Goal: Task Accomplishment & Management: Manage account settings

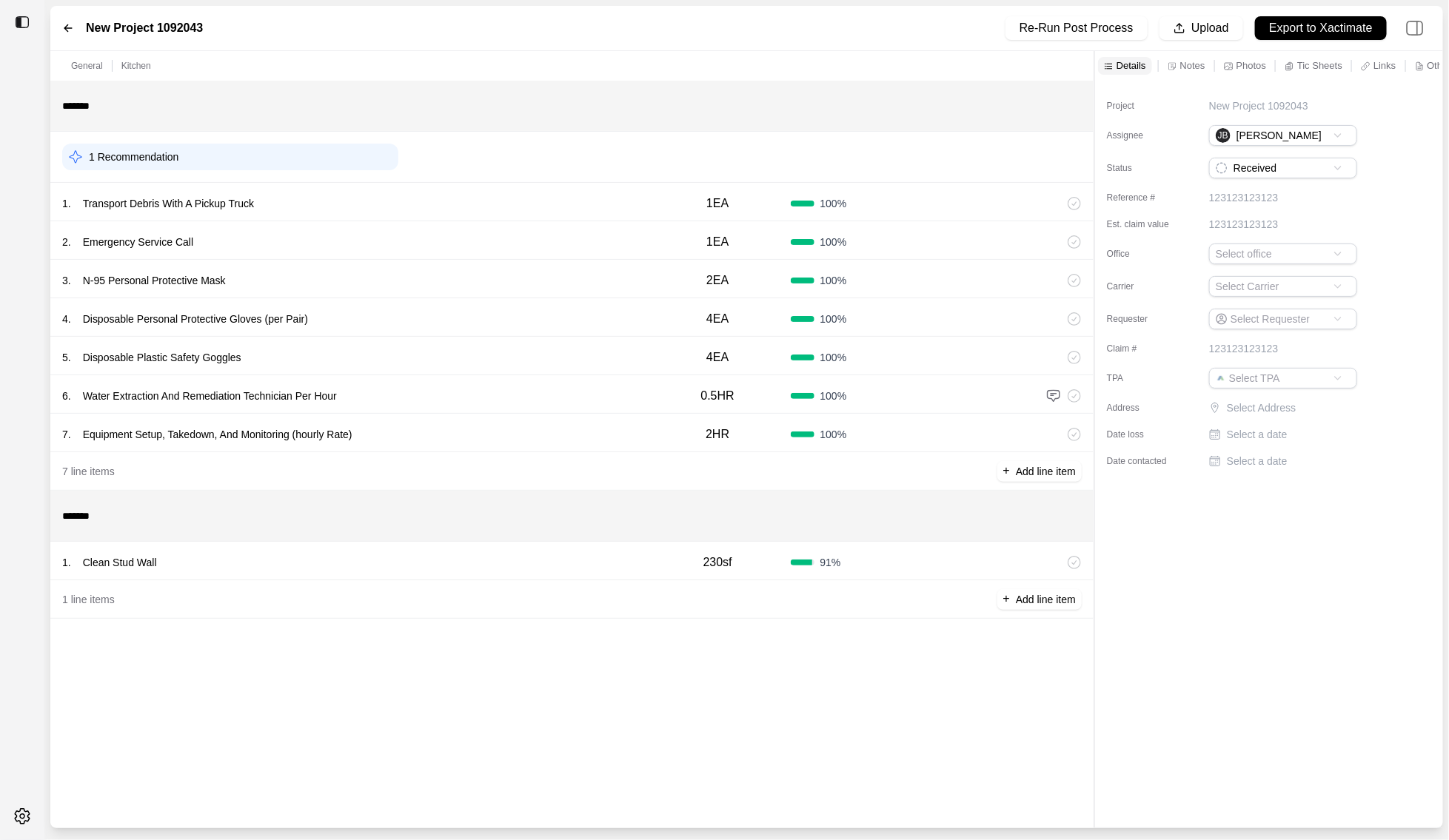
click at [70, 26] on icon at bounding box center [68, 28] width 12 height 12
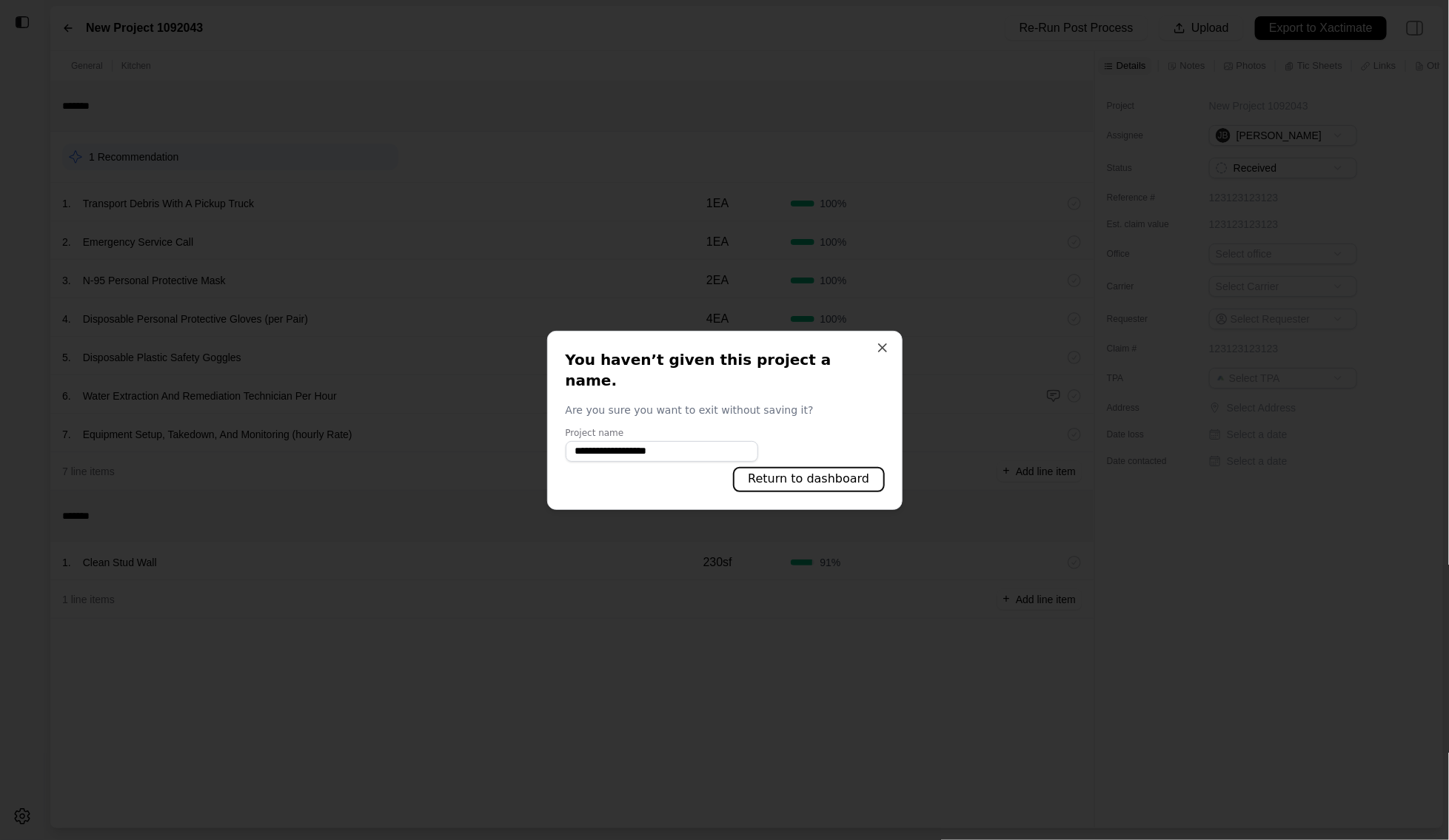
click at [826, 468] on button "Return to dashboard" at bounding box center [809, 480] width 149 height 24
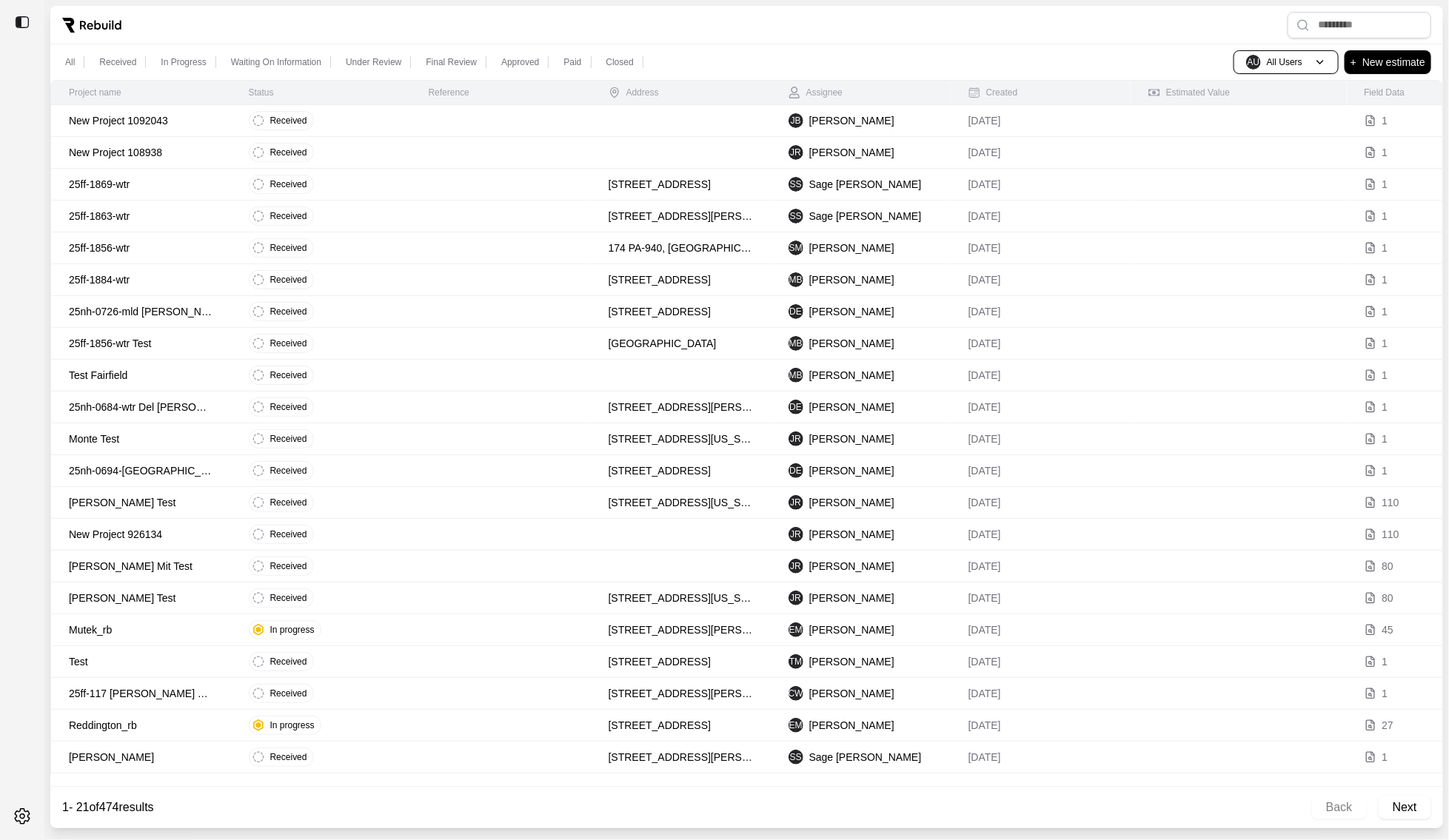
click at [199, 122] on p "New Project 1092043" at bounding box center [141, 120] width 144 height 14
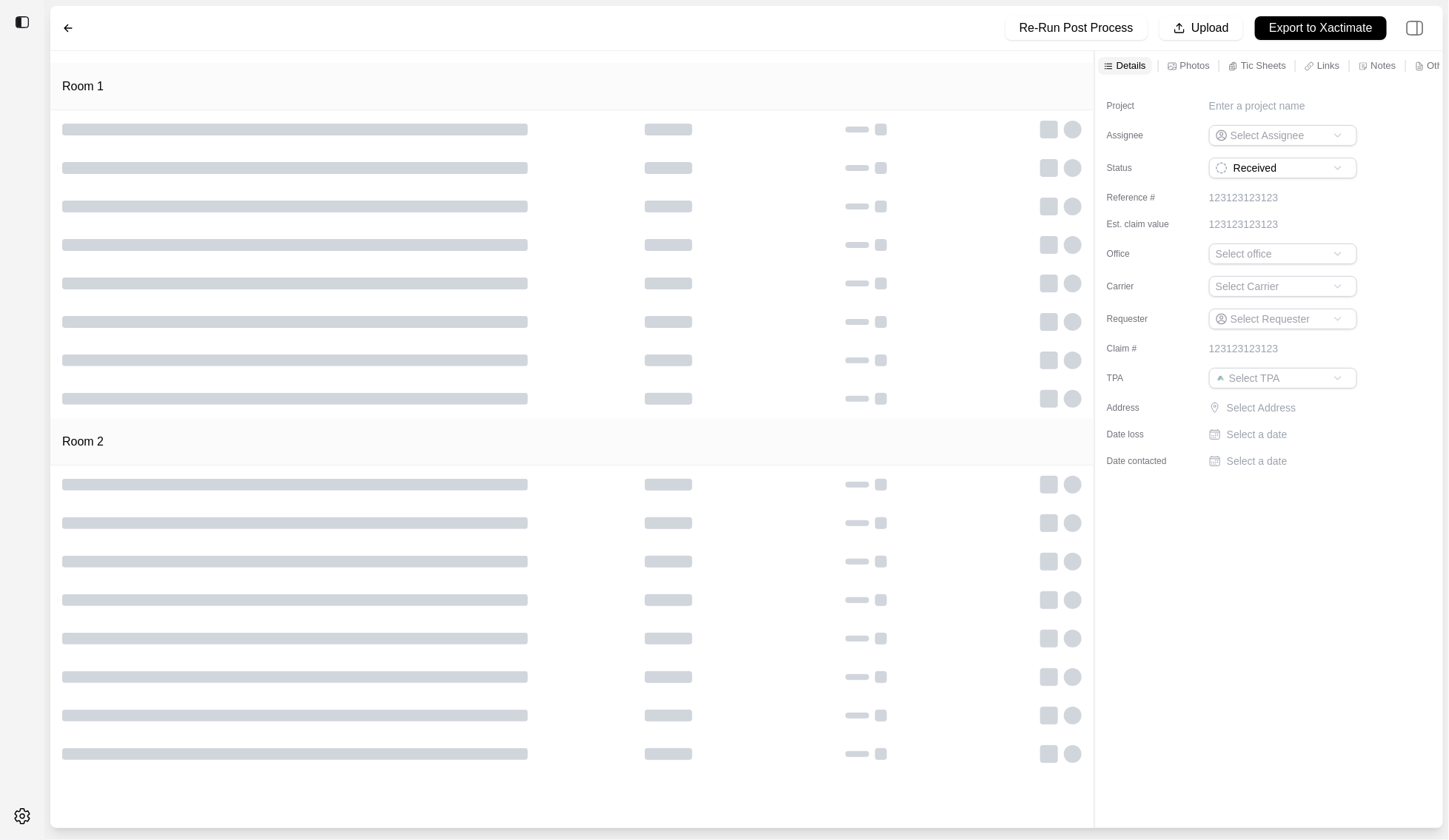
click at [62, 28] on icon at bounding box center [68, 28] width 12 height 12
